Goal: Task Accomplishment & Management: Use online tool/utility

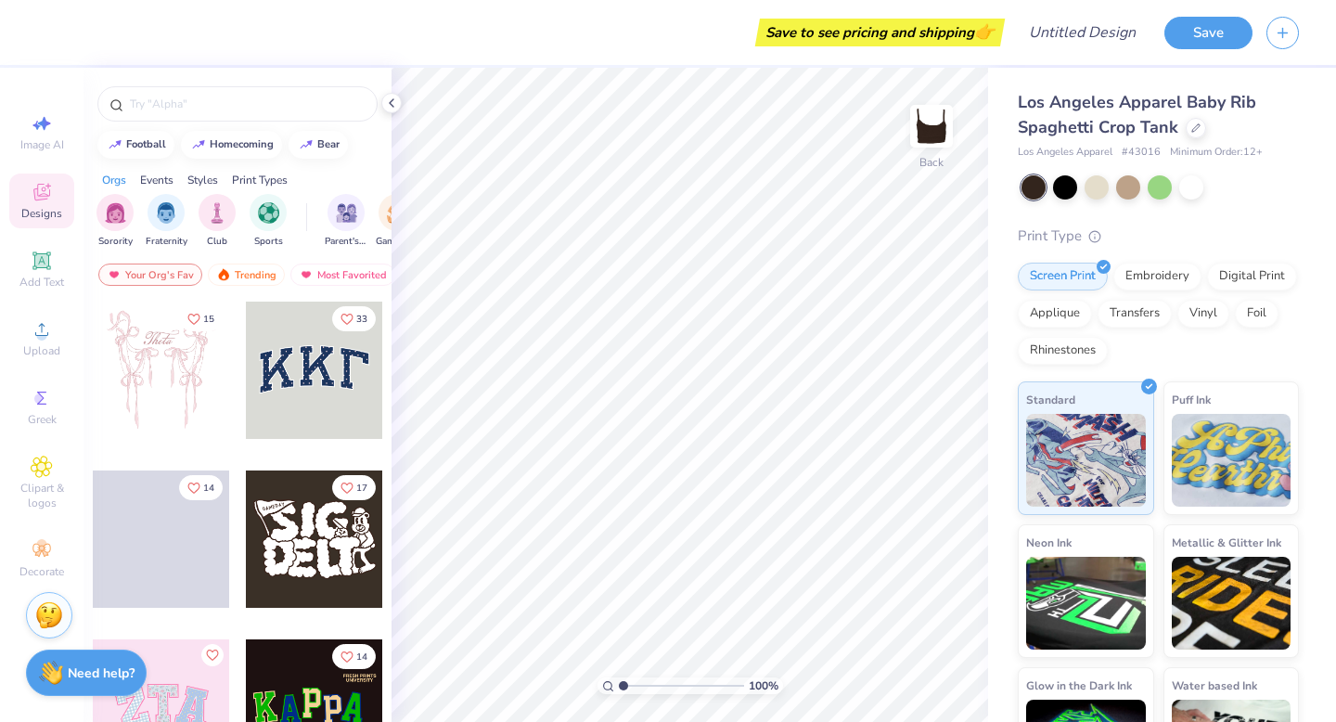
click at [326, 390] on div at bounding box center [314, 369] width 137 height 137
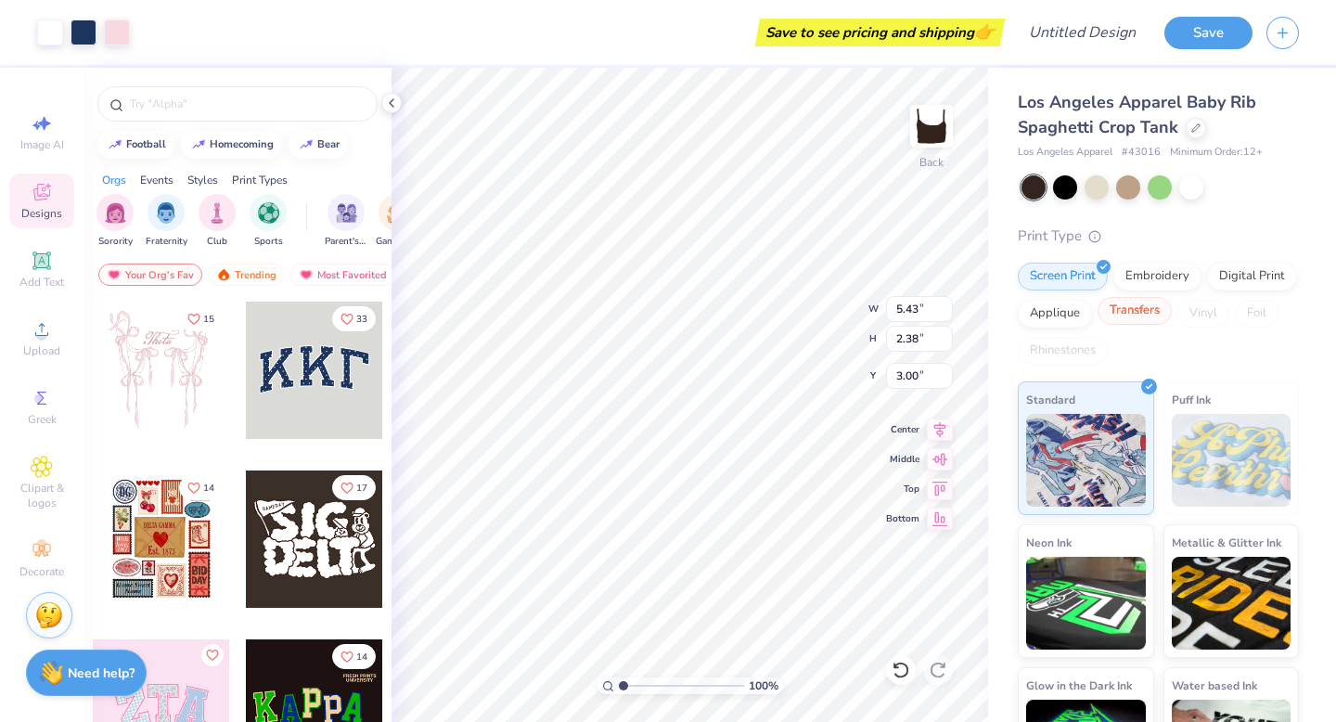
click at [1146, 306] on div "Transfers" at bounding box center [1134, 311] width 74 height 28
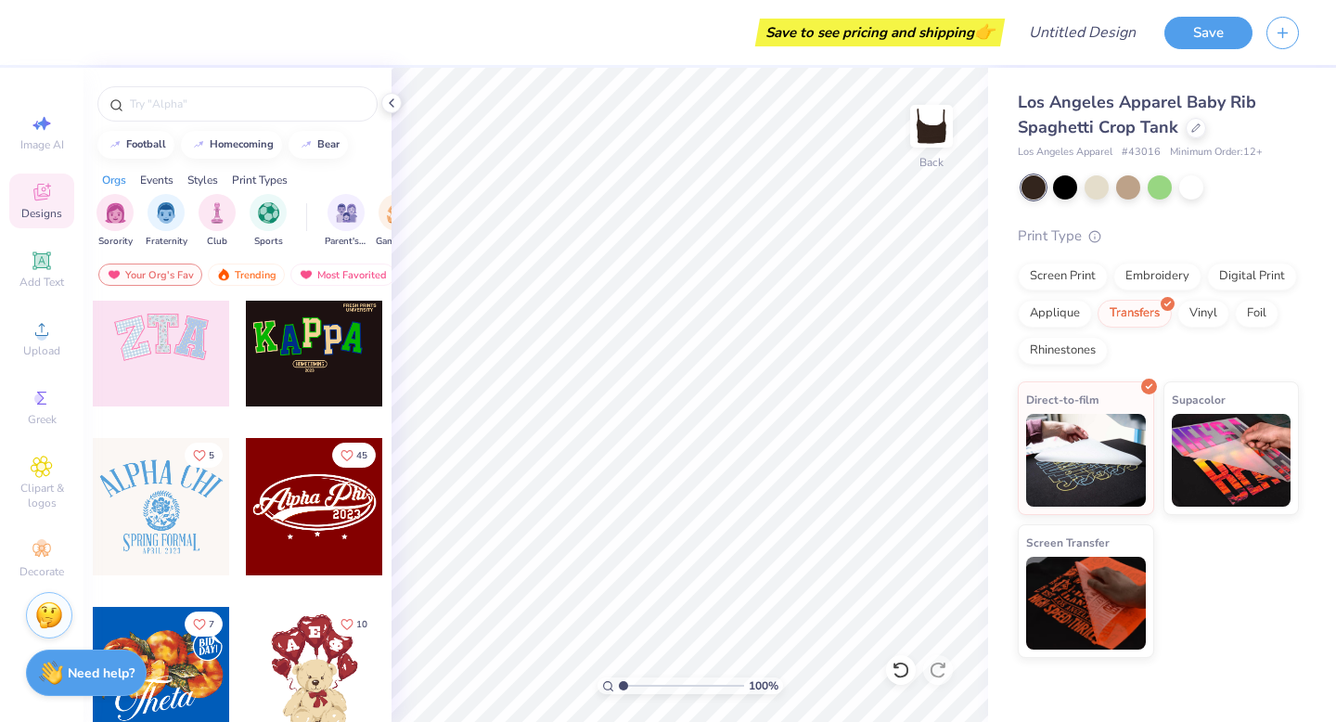
scroll to position [382, 0]
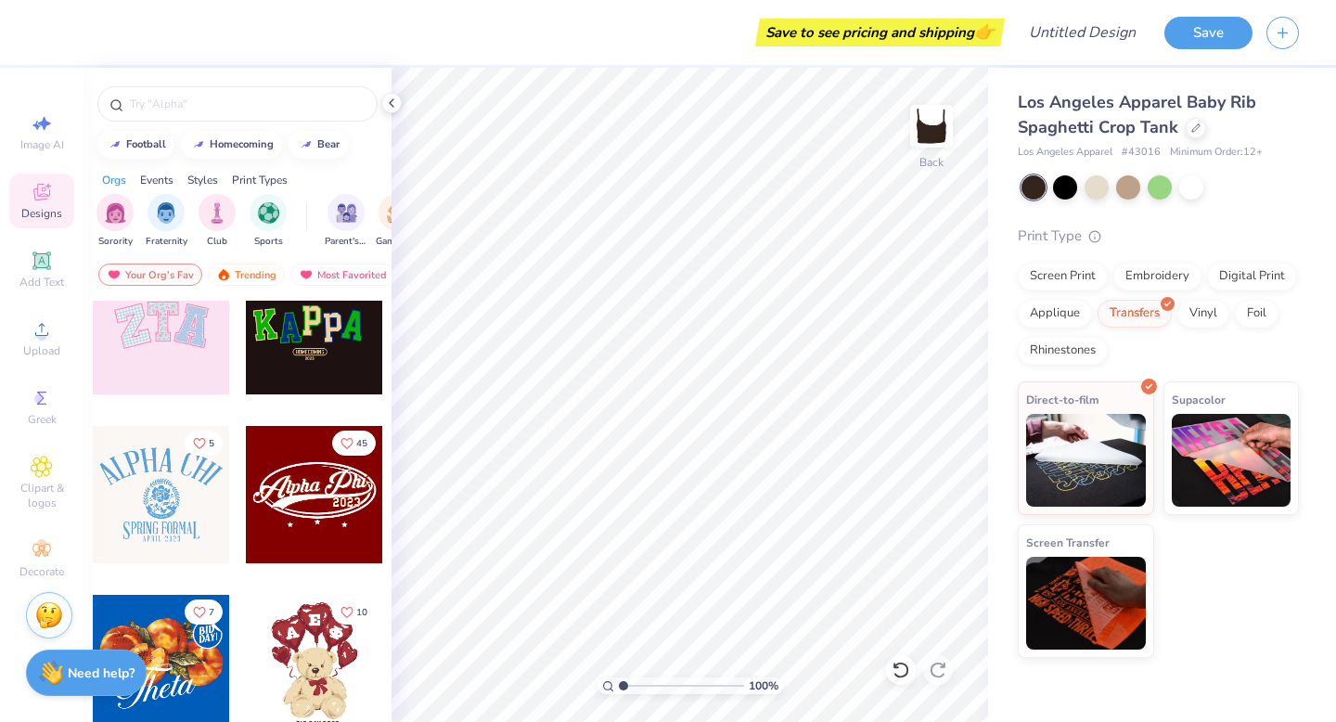
click at [158, 300] on div at bounding box center [161, 325] width 137 height 137
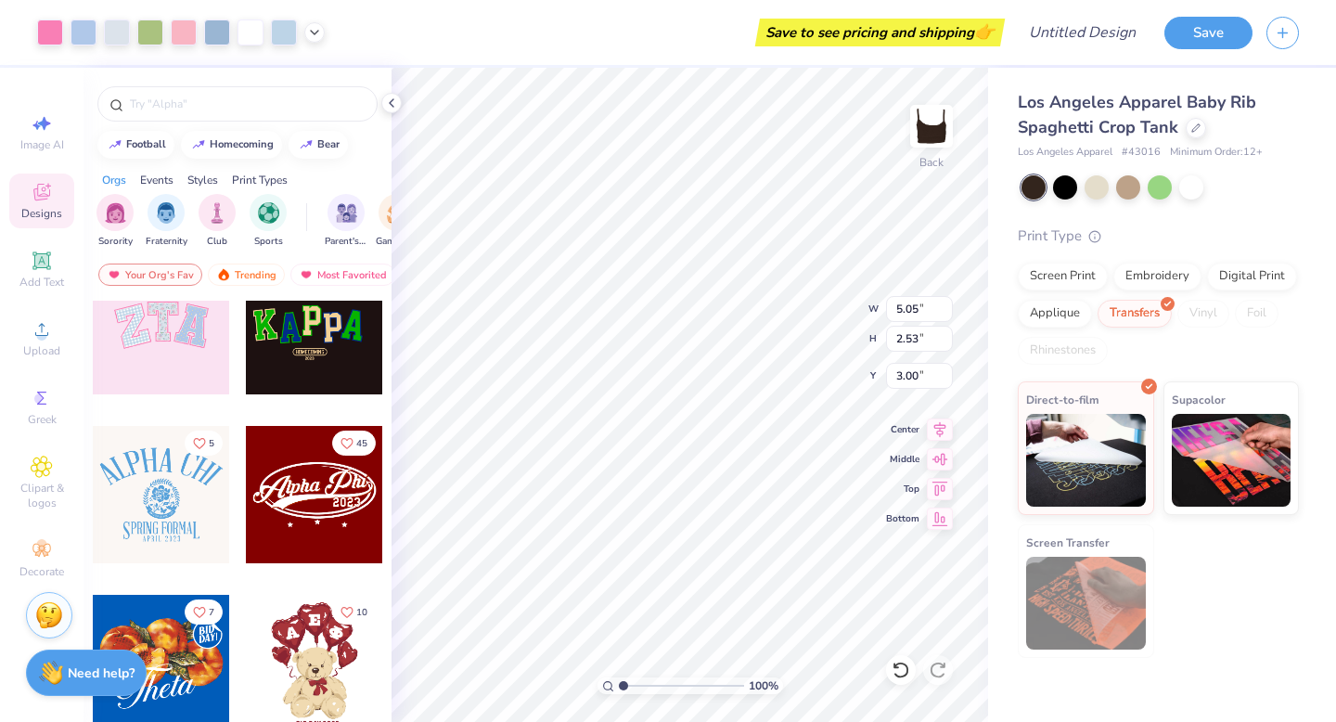
type input "2.06"
type input "5.83"
type input "2.92"
type input "1.88"
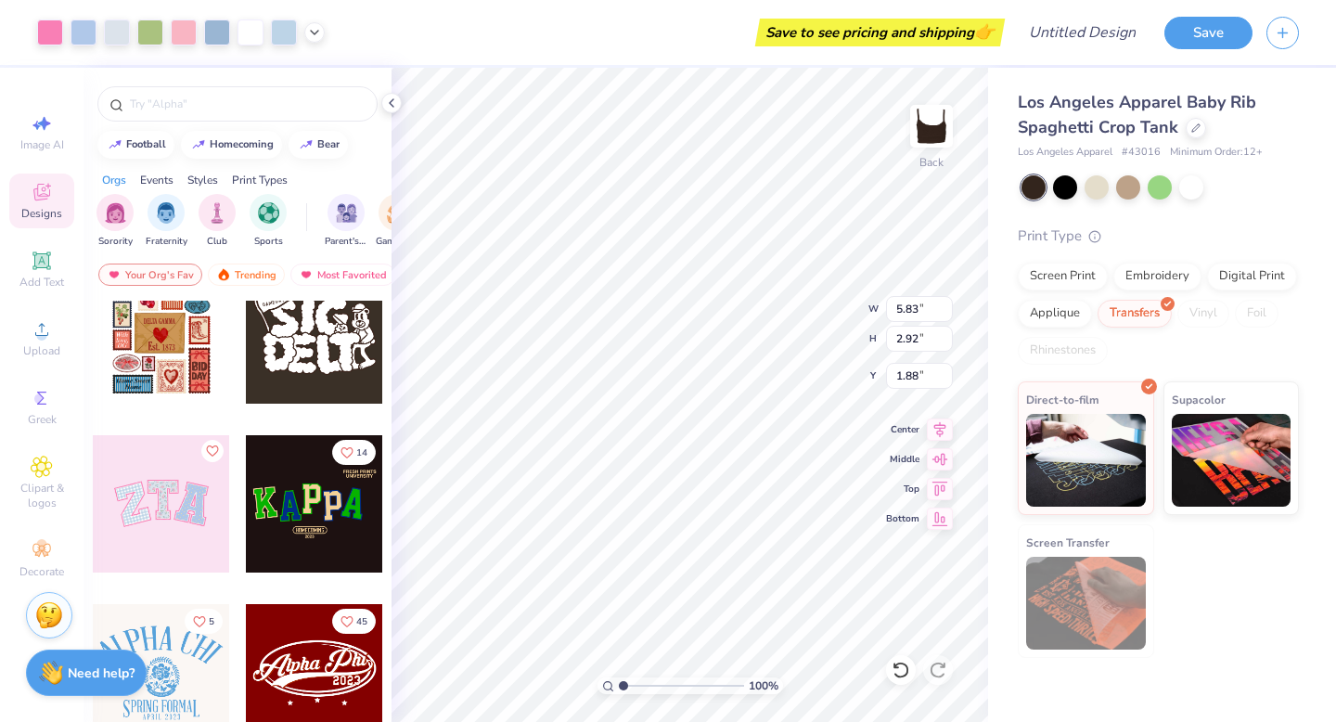
scroll to position [0, 0]
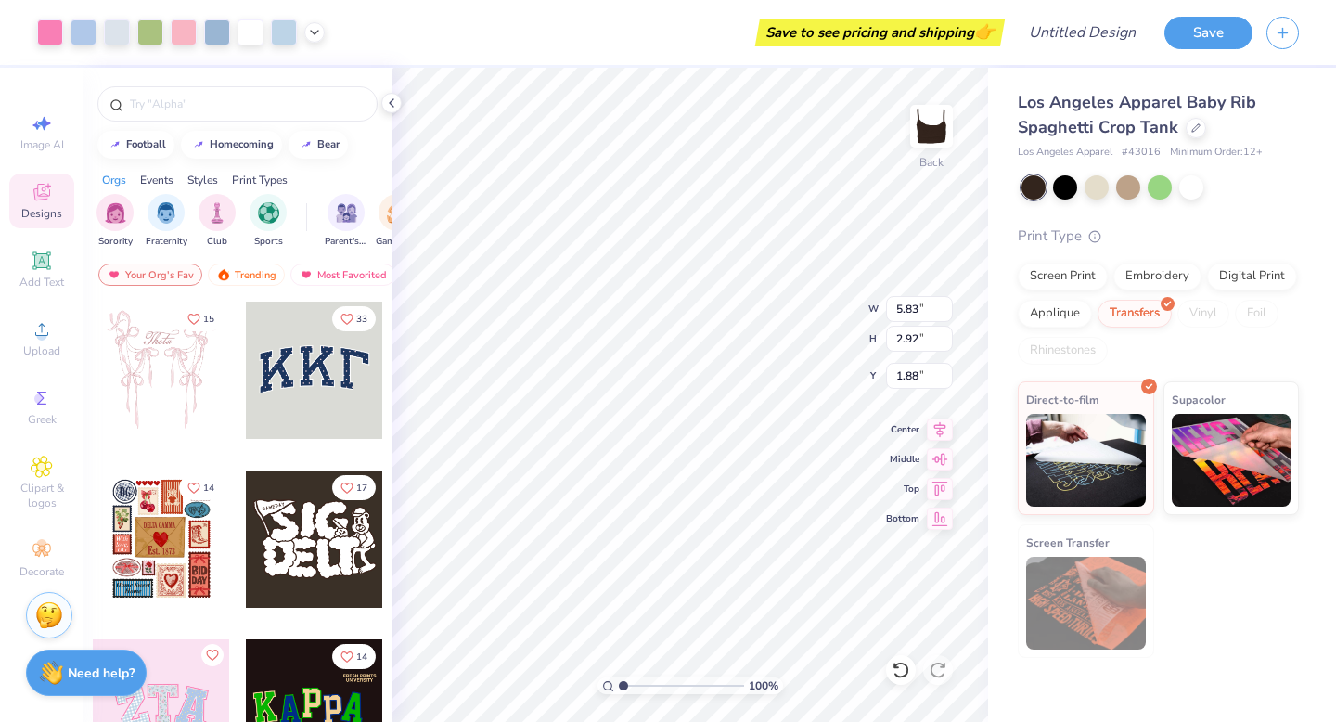
type input "5.73"
type input "2.82"
type input "1.92"
click at [939, 430] on icon at bounding box center [940, 427] width 12 height 16
type input "1.88"
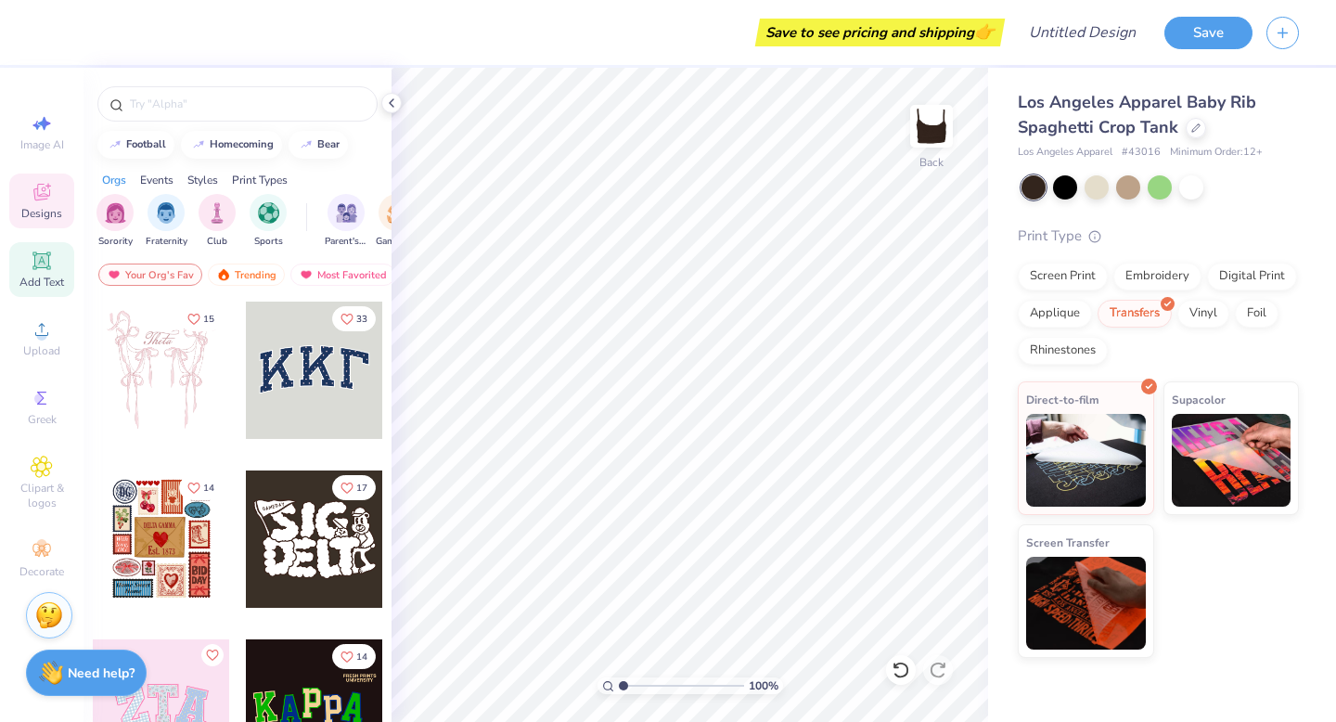
click at [41, 274] on div "Add Text" at bounding box center [41, 269] width 65 height 55
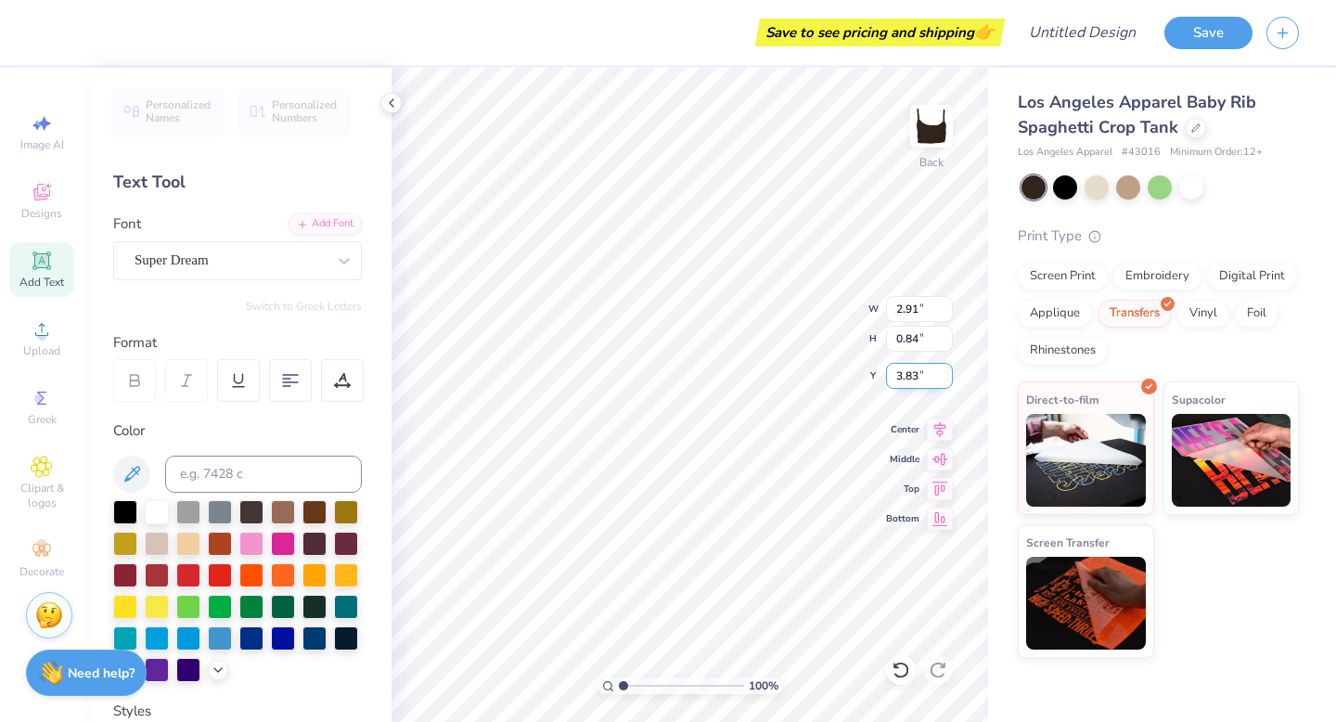
type textarea "Big"
click at [936, 436] on icon at bounding box center [940, 427] width 26 height 22
type input "3.43"
type input "2.07"
click at [942, 429] on icon at bounding box center [940, 427] width 26 height 22
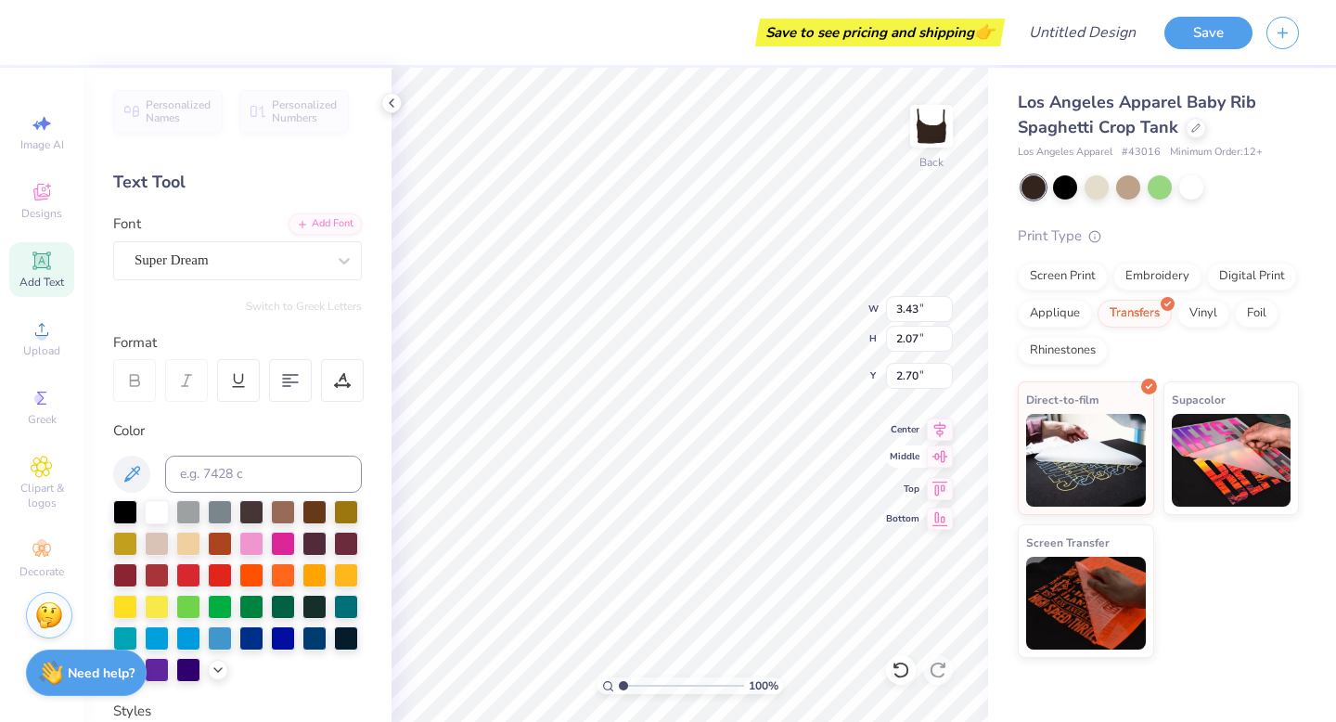
click at [938, 466] on icon at bounding box center [940, 456] width 26 height 22
click at [946, 487] on icon at bounding box center [940, 486] width 26 height 22
click at [946, 517] on icon at bounding box center [940, 516] width 26 height 22
click at [938, 464] on icon at bounding box center [940, 456] width 26 height 22
type input "3.22"
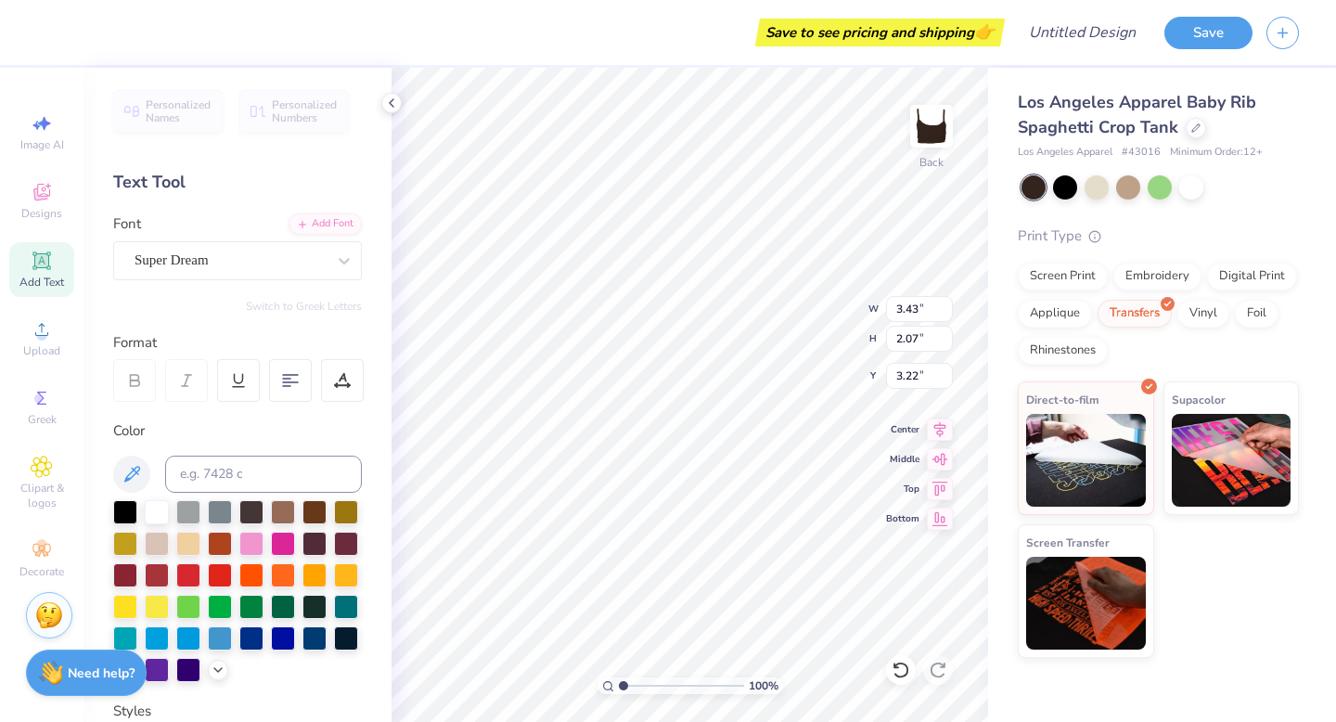
type input "2.18"
click at [156, 275] on div "Super Dream" at bounding box center [237, 260] width 249 height 39
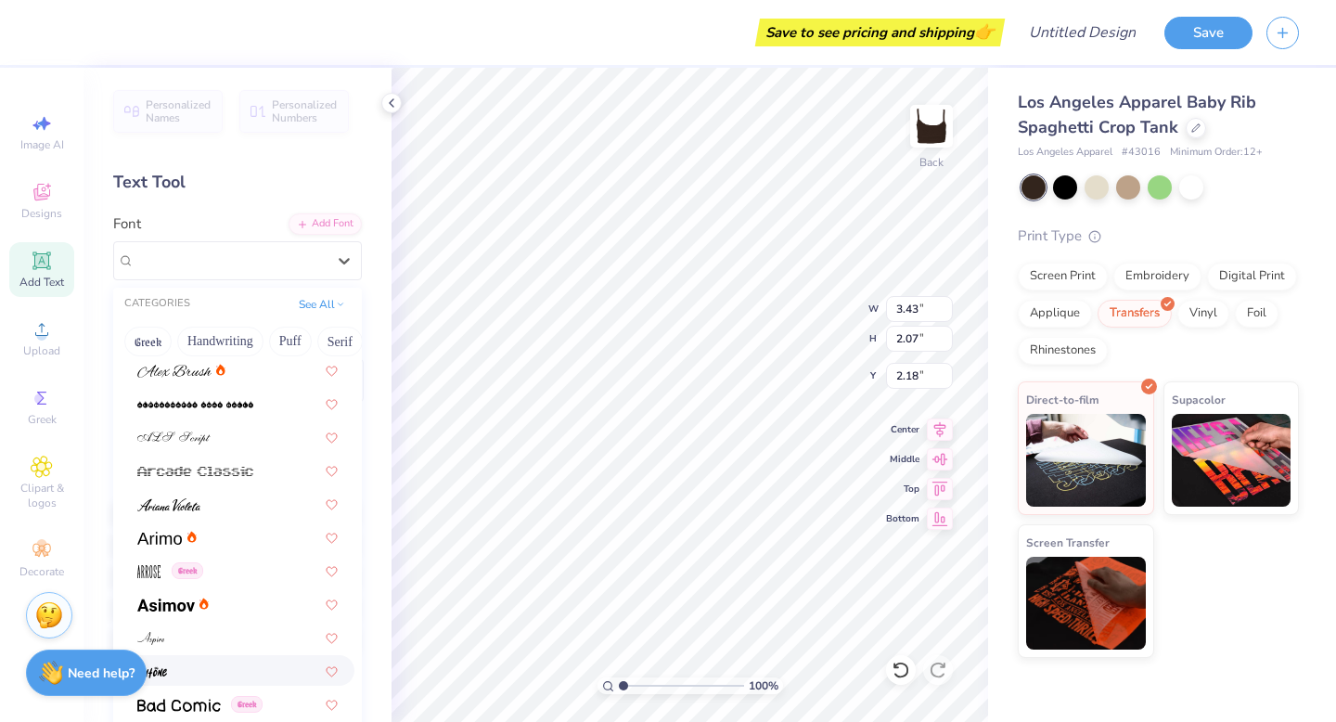
scroll to position [460, 0]
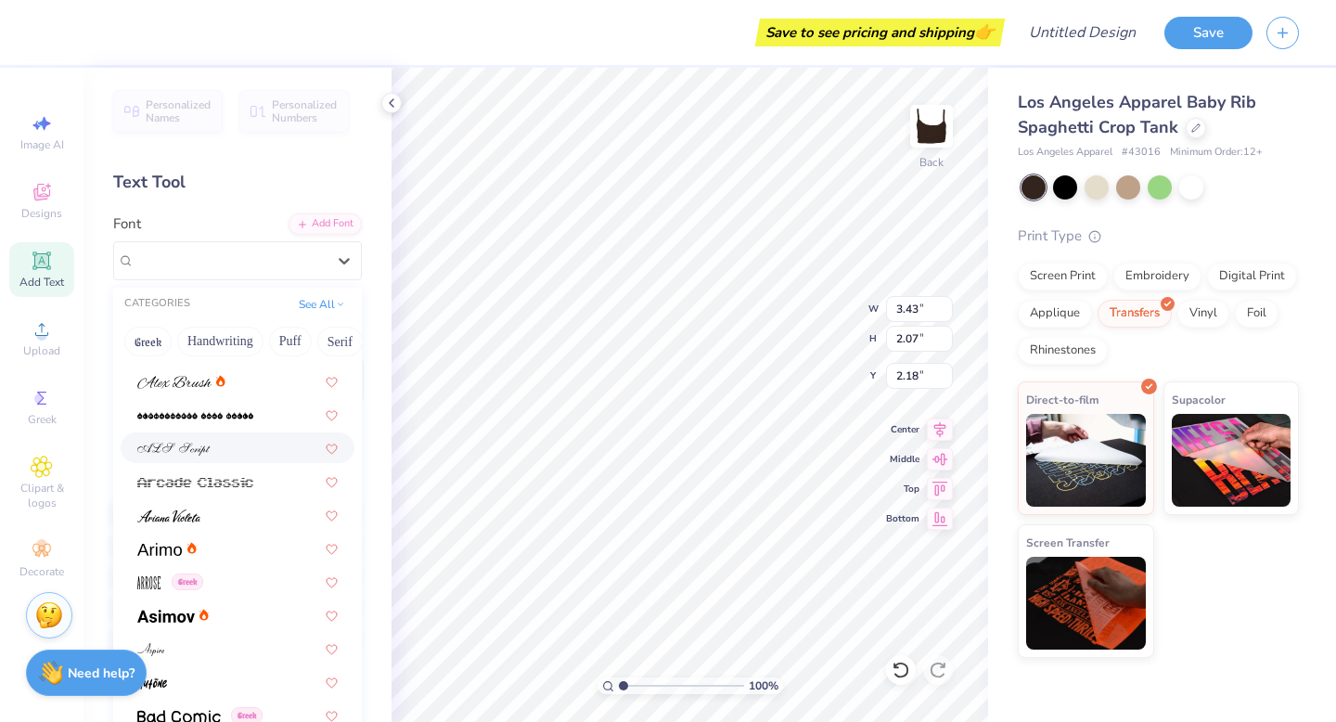
click at [213, 433] on div at bounding box center [238, 447] width 234 height 31
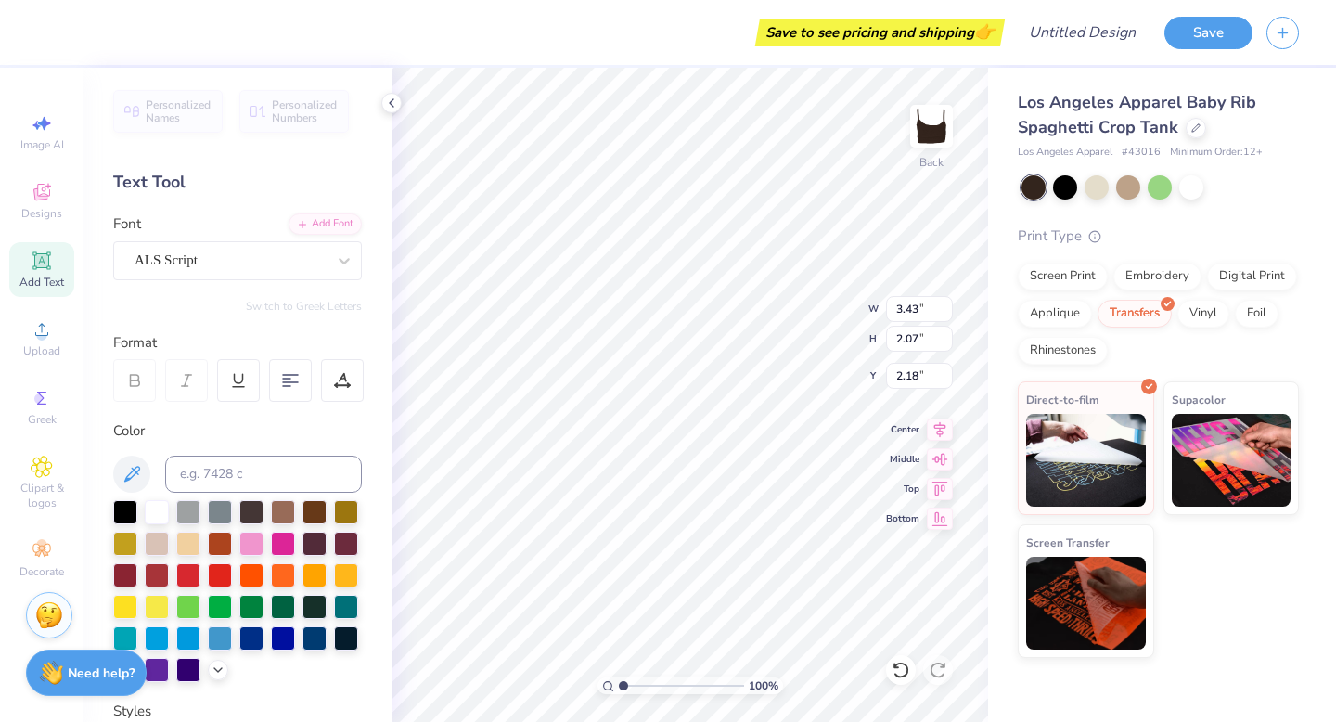
type input "3.52"
type input "2.55"
type input "1.94"
type input "4.20"
type input "3.04"
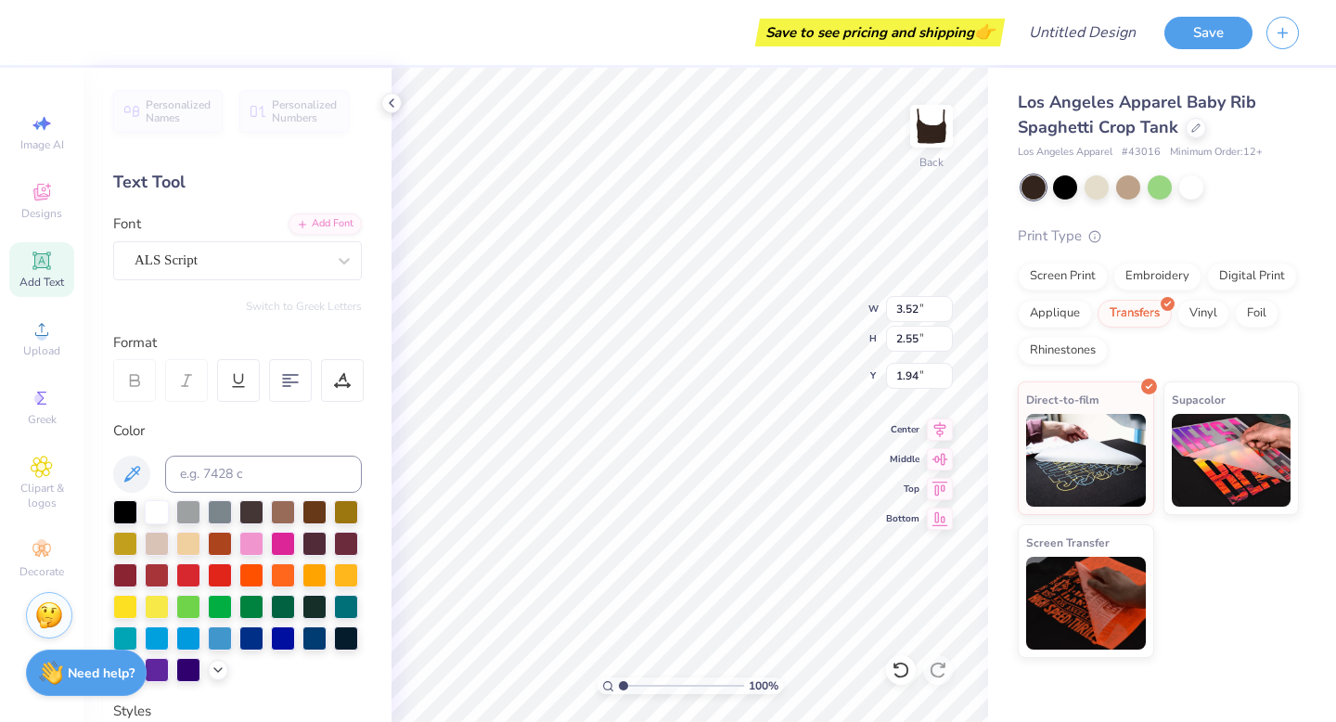
type input "1.45"
click at [941, 423] on icon at bounding box center [940, 427] width 26 height 22
click at [242, 548] on div at bounding box center [251, 542] width 24 height 24
click at [1194, 180] on div at bounding box center [1191, 185] width 24 height 24
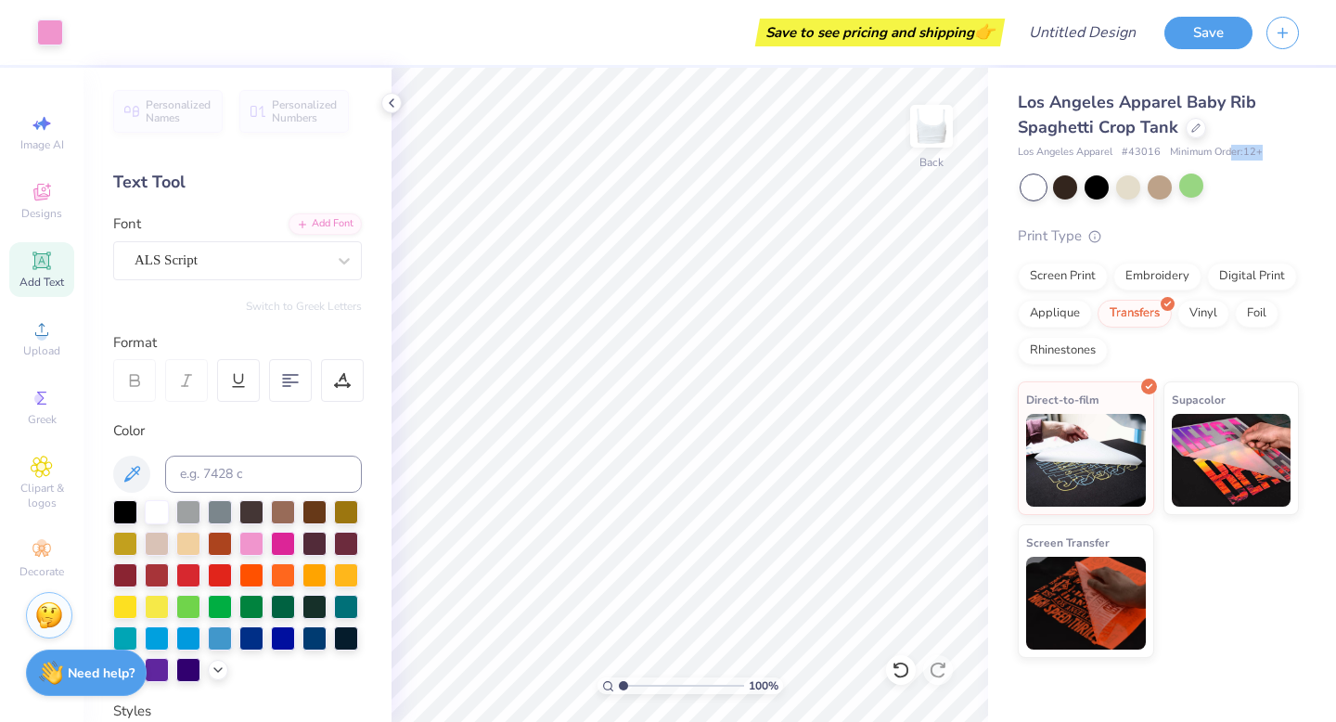
drag, startPoint x: 1232, startPoint y: 147, endPoint x: 1312, endPoint y: 147, distance: 80.7
click at [1312, 147] on div "Los Angeles Apparel Baby Rib Spaghetti Crop Tank Los Angeles Apparel # 43016 Mi…" at bounding box center [1162, 363] width 348 height 590
click at [1284, 149] on div "Los Angeles Apparel # 43016 Minimum Order: 12 +" at bounding box center [1157, 153] width 281 height 16
drag, startPoint x: 1270, startPoint y: 140, endPoint x: 1218, endPoint y: 144, distance: 52.1
click at [1218, 144] on div "Los Angeles Apparel Baby Rib Spaghetti Crop Tank Los Angeles Apparel # 43016 Mi…" at bounding box center [1157, 125] width 281 height 70
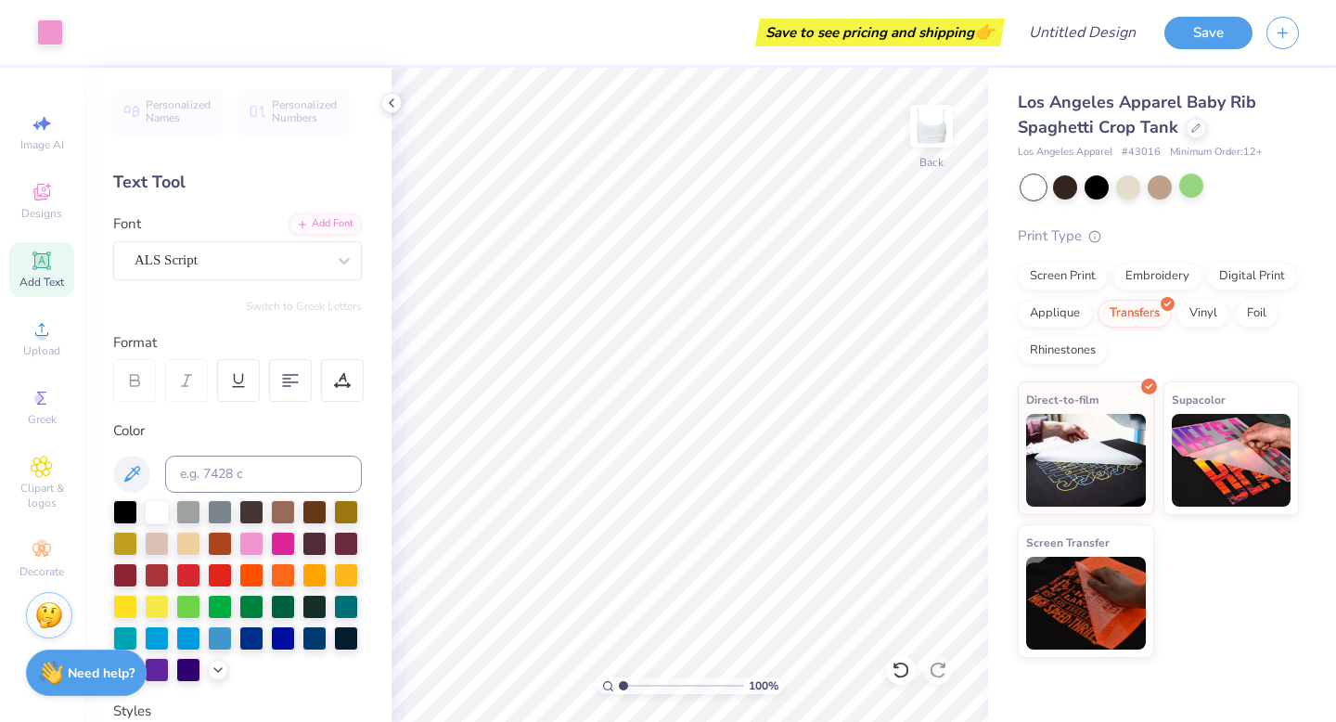
click at [1218, 144] on div "Los Angeles Apparel Baby Rib Spaghetti Crop Tank Los Angeles Apparel # 43016 Mi…" at bounding box center [1157, 125] width 281 height 70
